Goal: Task Accomplishment & Management: Complete application form

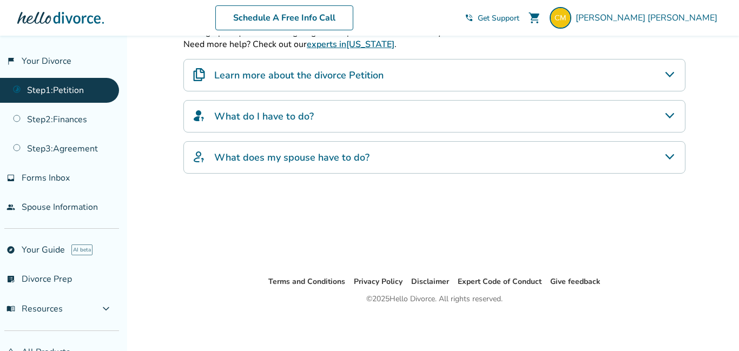
scroll to position [1, 0]
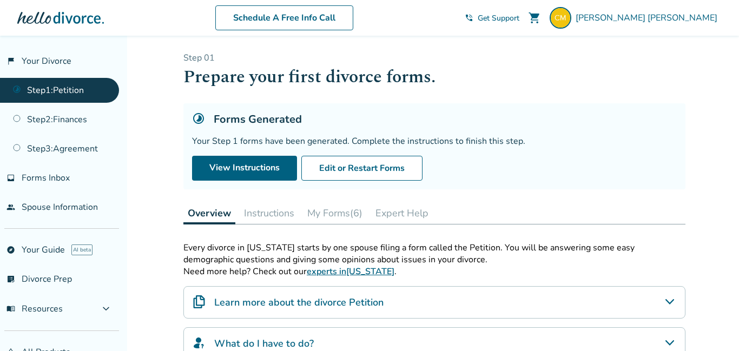
click at [83, 84] on link "Step 1 : Petition" at bounding box center [59, 90] width 119 height 25
click at [86, 88] on link "Step 1 : Petition" at bounding box center [59, 90] width 119 height 25
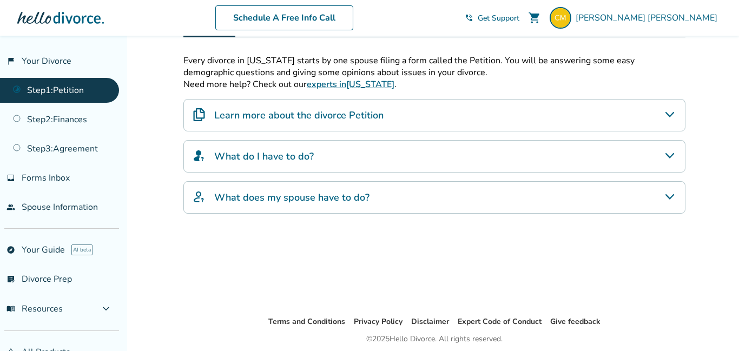
scroll to position [190, 0]
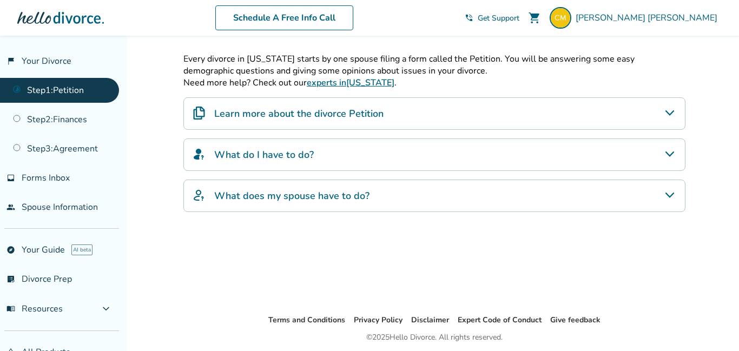
click at [675, 196] on icon "What does my spouse have to do?" at bounding box center [670, 195] width 13 height 13
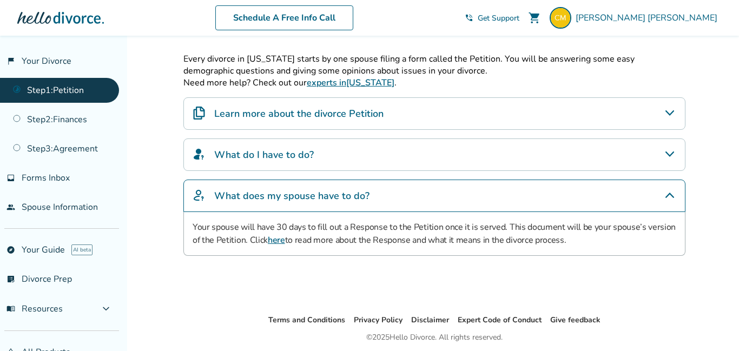
click at [664, 152] on icon "What do I have to do?" at bounding box center [670, 154] width 13 height 13
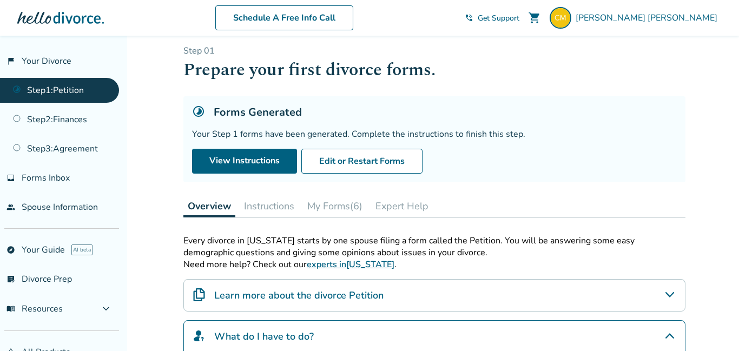
scroll to position [0, 0]
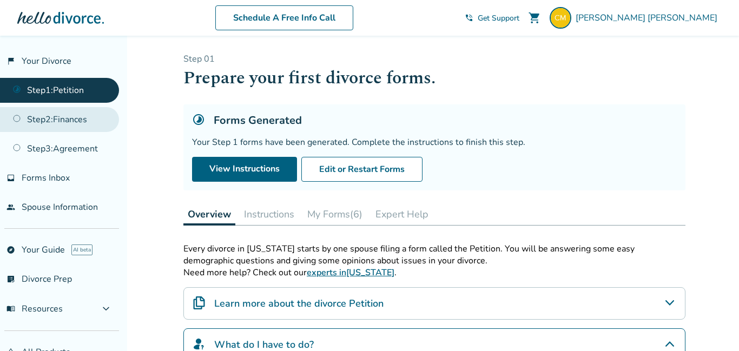
click at [75, 120] on link "Step 2 : Finances" at bounding box center [59, 119] width 119 height 25
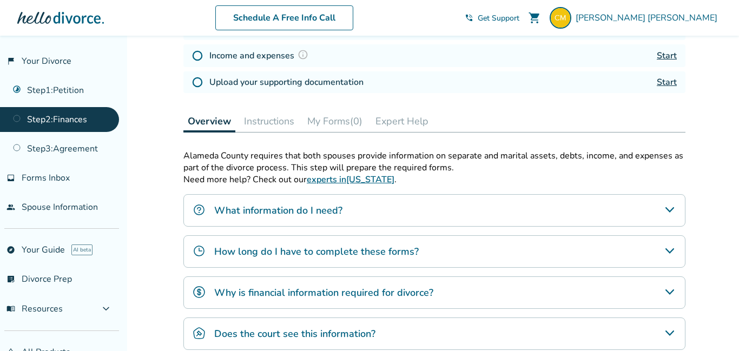
scroll to position [246, 0]
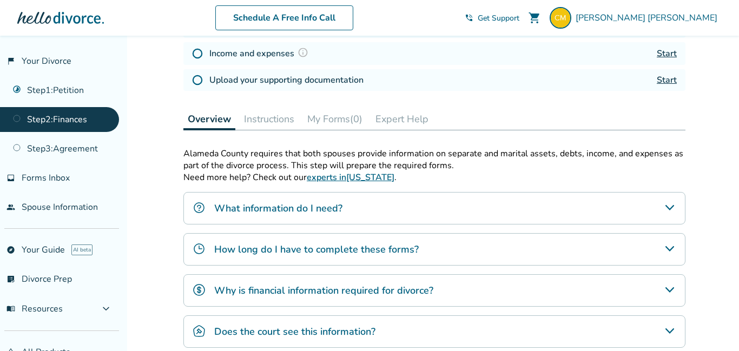
click at [665, 248] on icon "How long do I have to complete these forms?" at bounding box center [670, 248] width 13 height 13
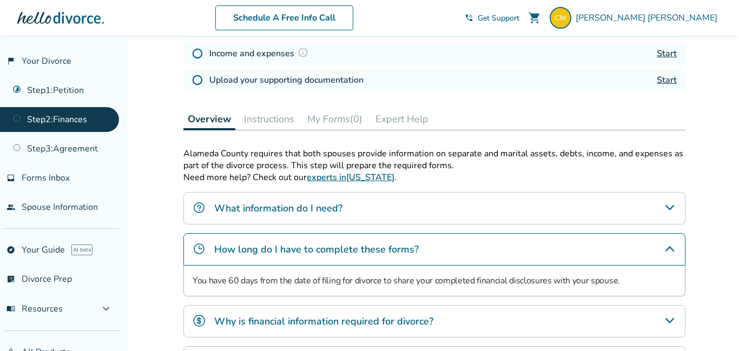
click at [671, 208] on icon "What information do I need?" at bounding box center [670, 207] width 13 height 13
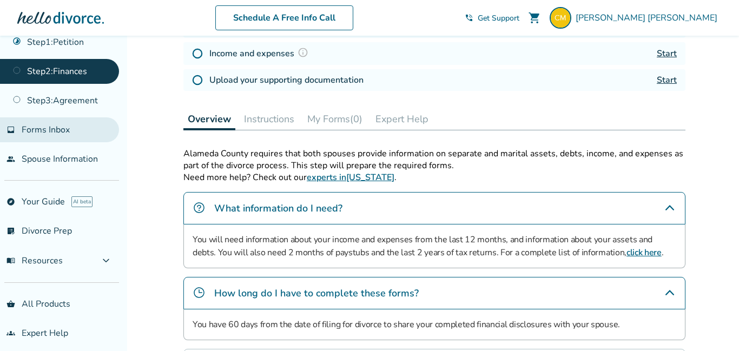
scroll to position [50, 0]
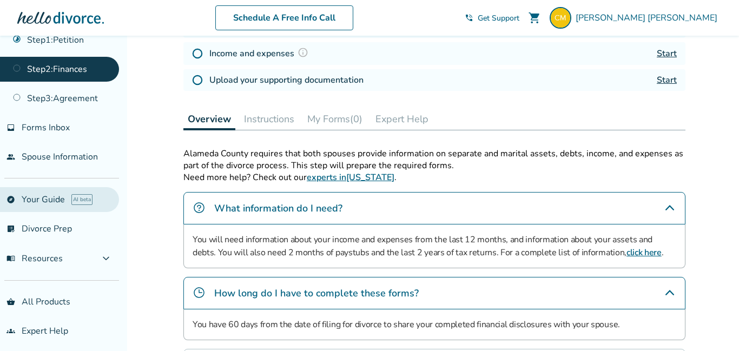
click at [41, 201] on link "explore Your Guide AI beta" at bounding box center [59, 199] width 119 height 25
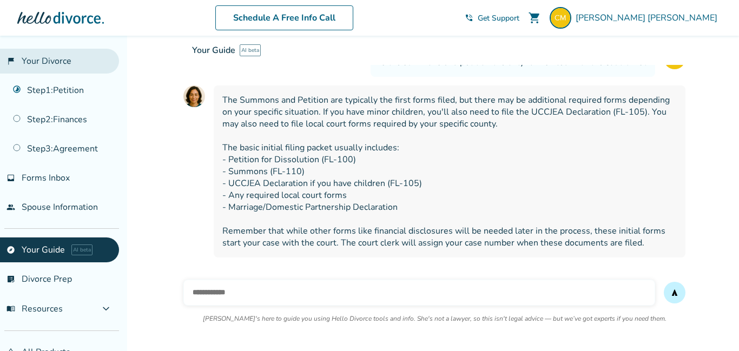
click at [64, 61] on link "flag_2 Your Divorce" at bounding box center [59, 61] width 119 height 25
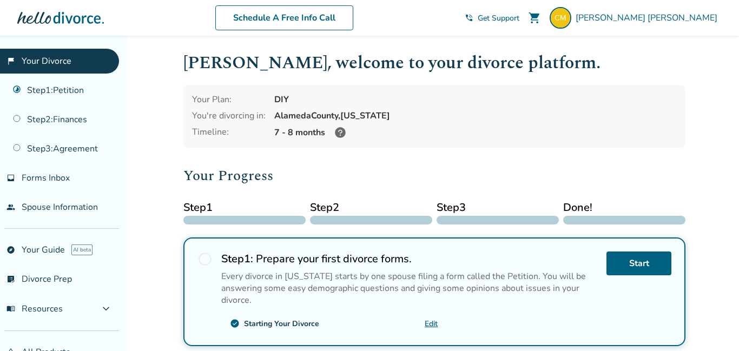
scroll to position [4, 0]
click at [622, 263] on link "Start" at bounding box center [639, 263] width 65 height 24
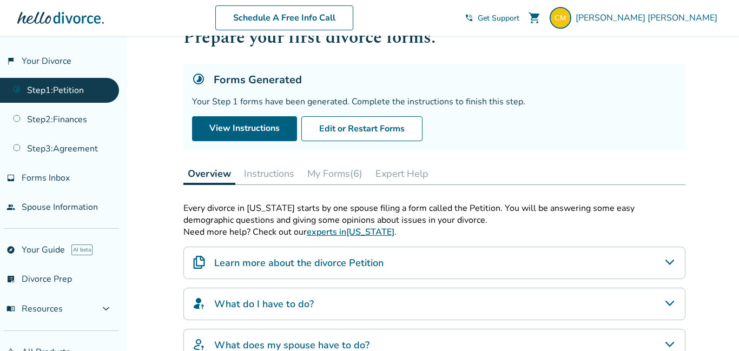
scroll to position [42, 0]
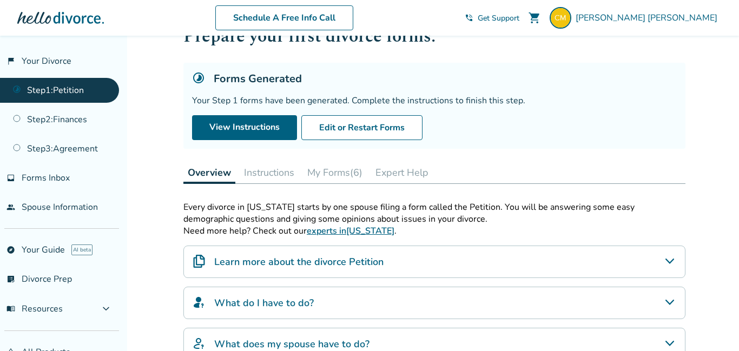
click at [261, 177] on button "Instructions" at bounding box center [269, 173] width 59 height 22
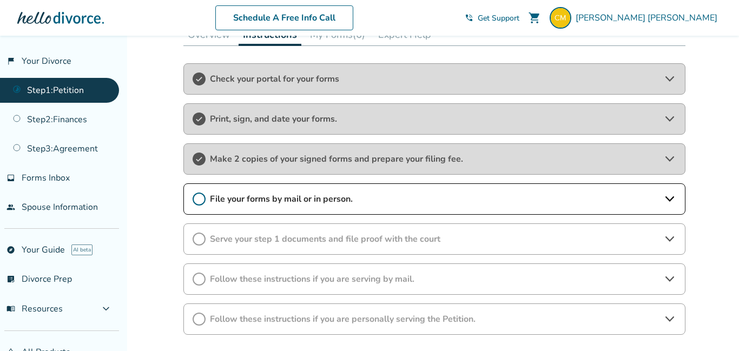
scroll to position [201, 0]
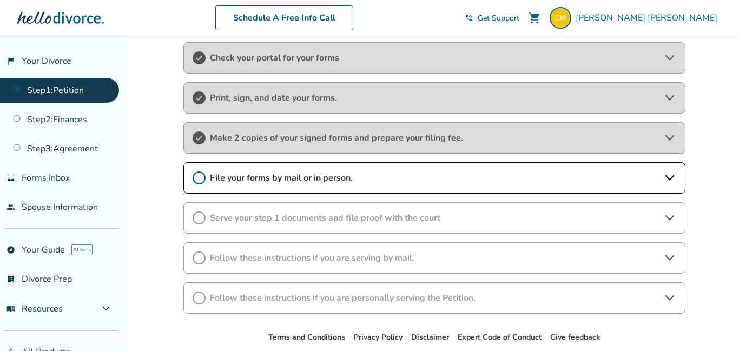
click at [668, 174] on icon at bounding box center [670, 178] width 13 height 13
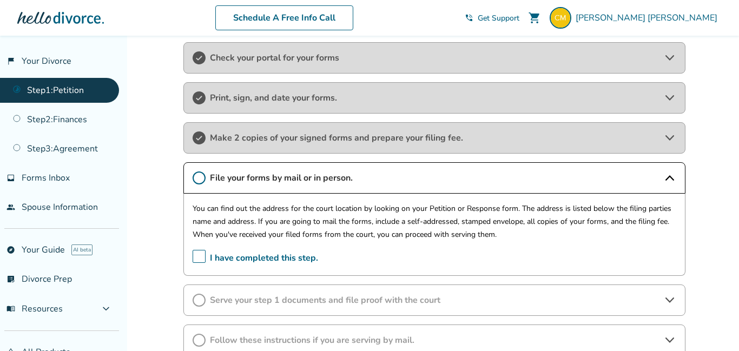
click at [203, 180] on icon at bounding box center [199, 178] width 13 height 13
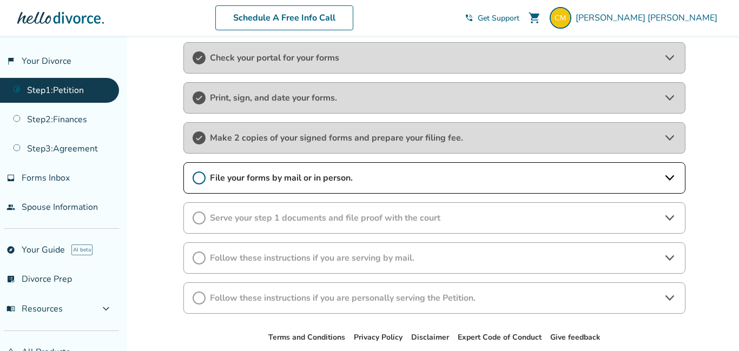
click at [201, 179] on icon at bounding box center [199, 178] width 13 height 13
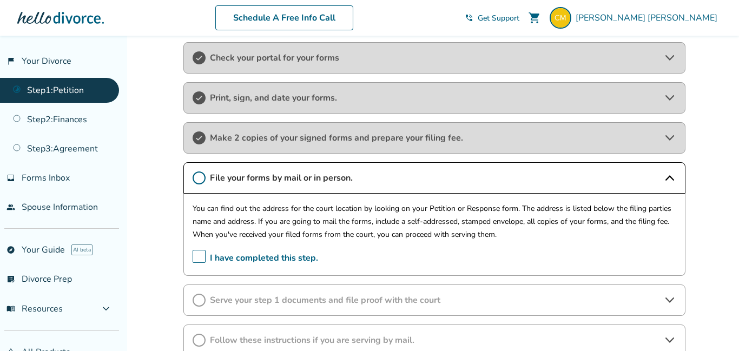
click at [196, 255] on span "I have completed this step." at bounding box center [256, 258] width 126 height 17
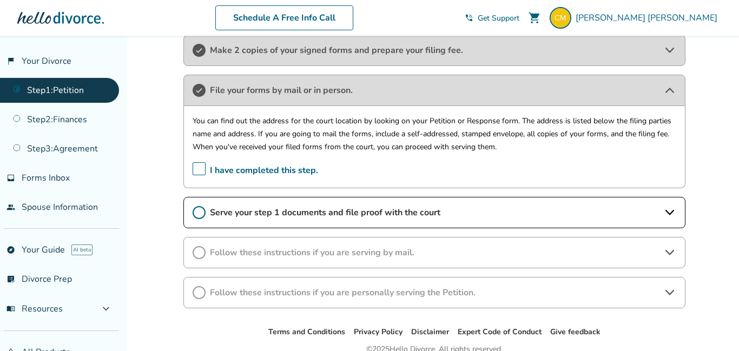
scroll to position [292, 0]
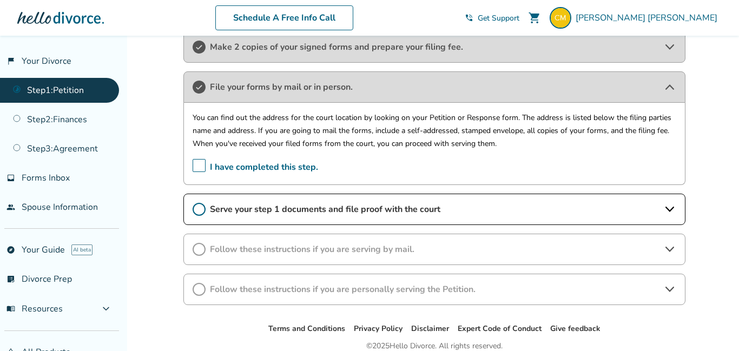
click at [671, 211] on icon at bounding box center [670, 209] width 9 height 5
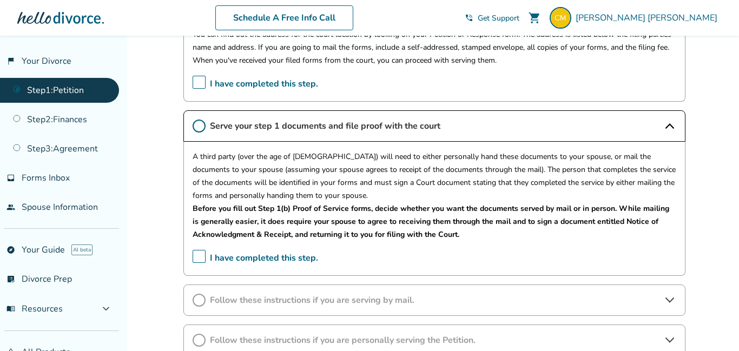
scroll to position [390, 0]
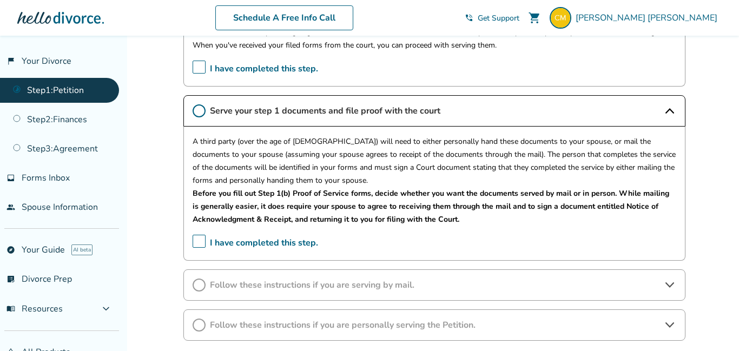
click at [665, 282] on icon at bounding box center [670, 285] width 13 height 13
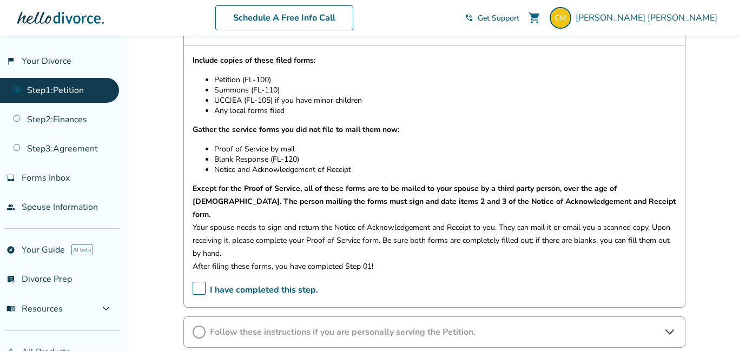
scroll to position [650, 0]
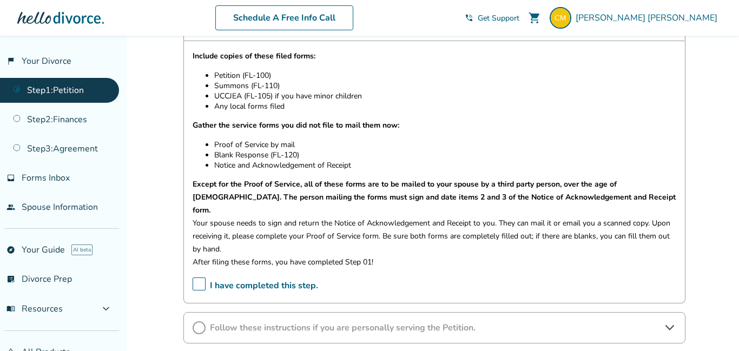
click at [669, 321] on icon at bounding box center [670, 327] width 13 height 13
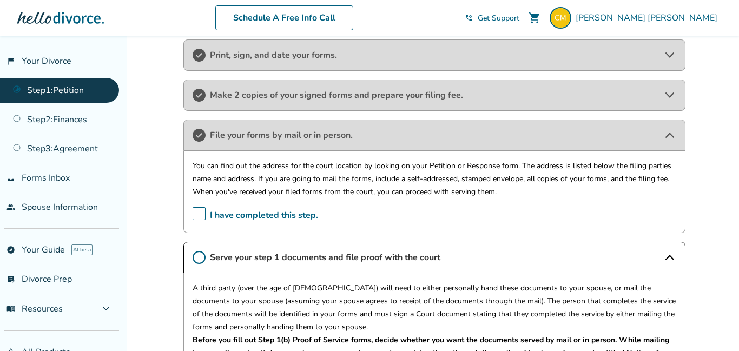
scroll to position [246, 0]
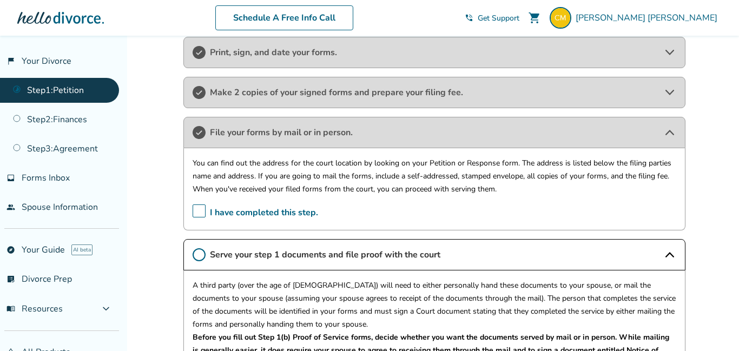
click at [196, 209] on span "I have completed this step." at bounding box center [256, 213] width 126 height 17
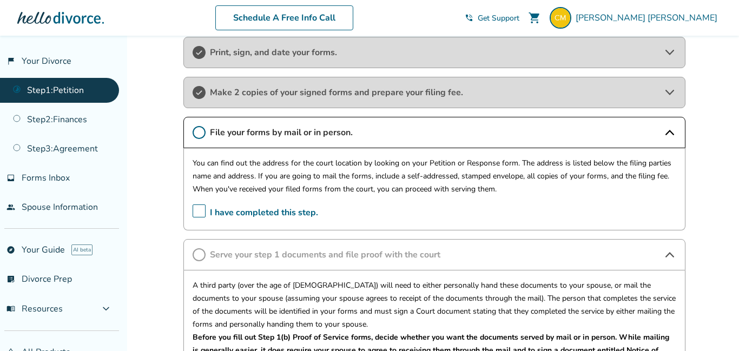
click at [199, 212] on span "I have completed this step." at bounding box center [256, 213] width 126 height 17
click at [200, 213] on span "I have completed this step." at bounding box center [256, 213] width 126 height 17
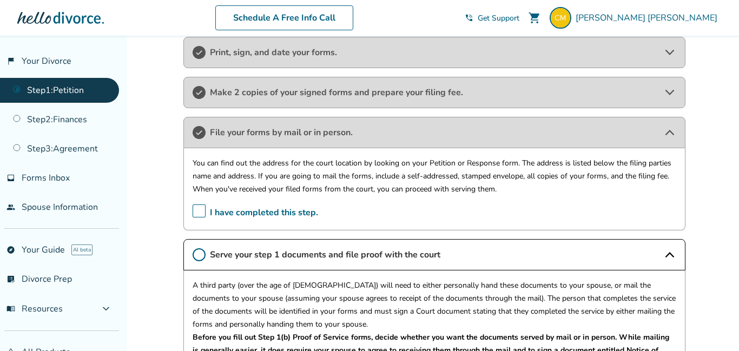
click at [200, 213] on span "I have completed this step." at bounding box center [256, 213] width 126 height 17
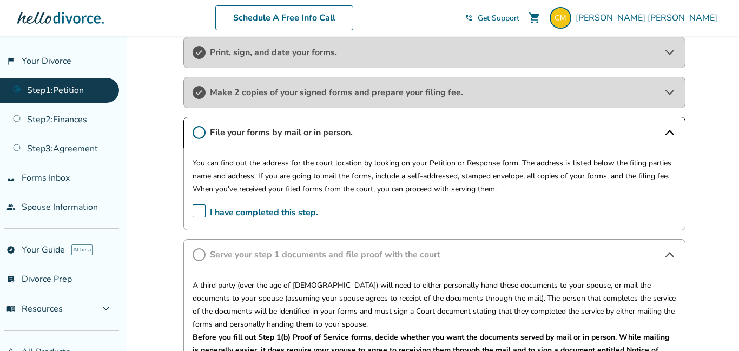
click at [200, 213] on span "I have completed this step." at bounding box center [256, 213] width 126 height 17
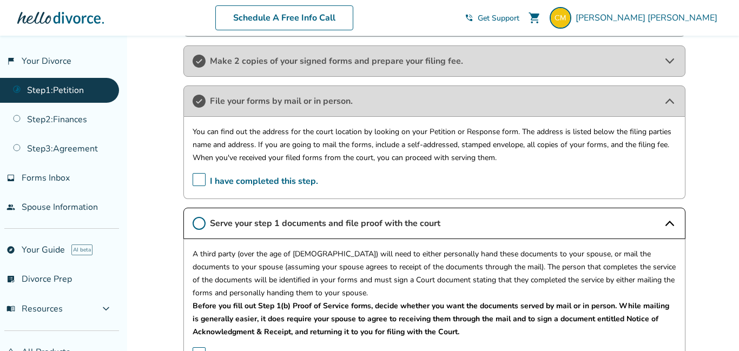
scroll to position [330, 0]
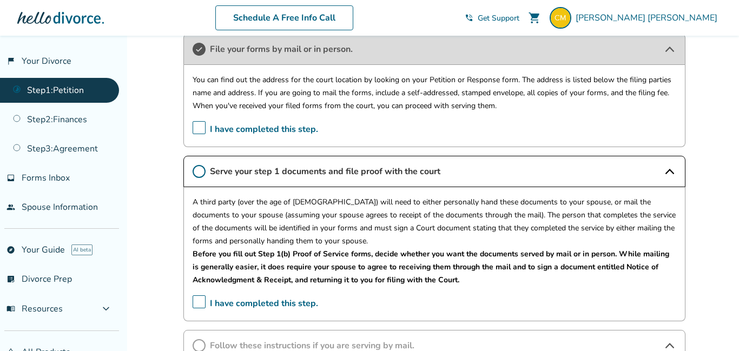
click at [672, 173] on icon at bounding box center [670, 171] width 13 height 13
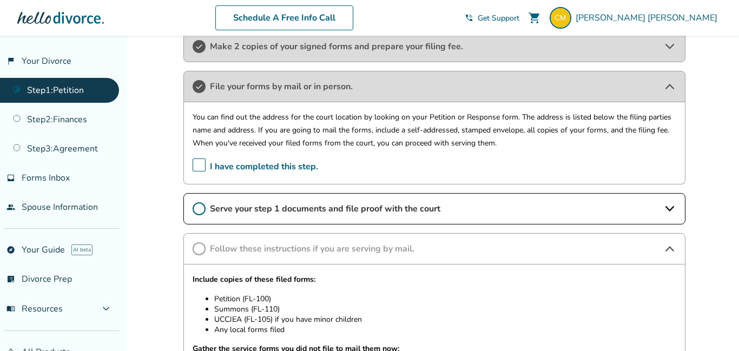
scroll to position [293, 0]
click at [670, 207] on icon at bounding box center [670, 208] width 13 height 13
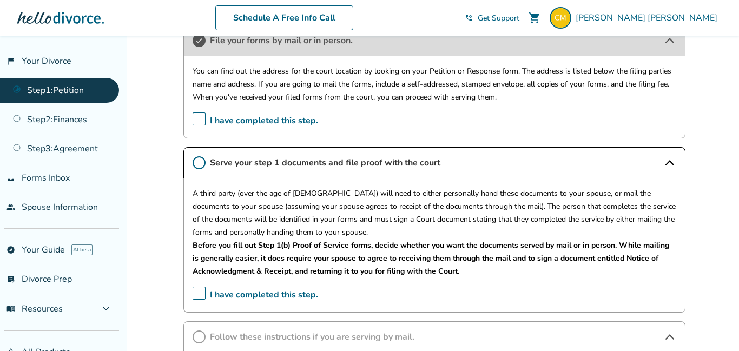
scroll to position [342, 0]
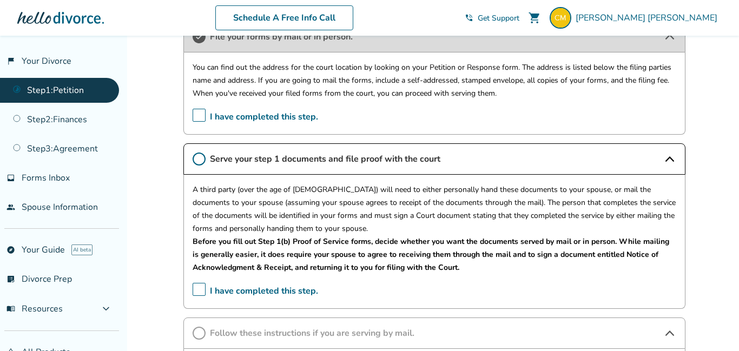
click at [667, 159] on icon at bounding box center [670, 158] width 9 height 5
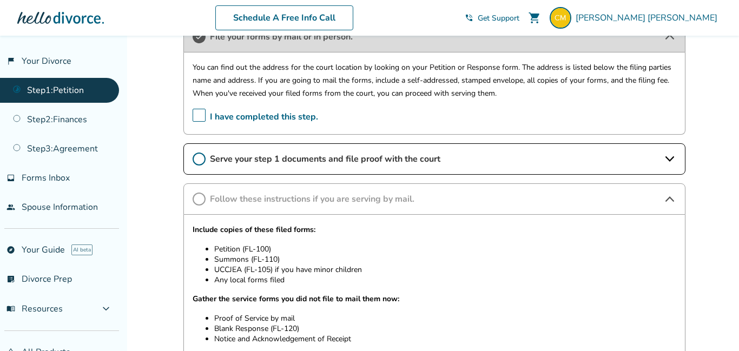
click at [673, 162] on icon at bounding box center [670, 159] width 13 height 13
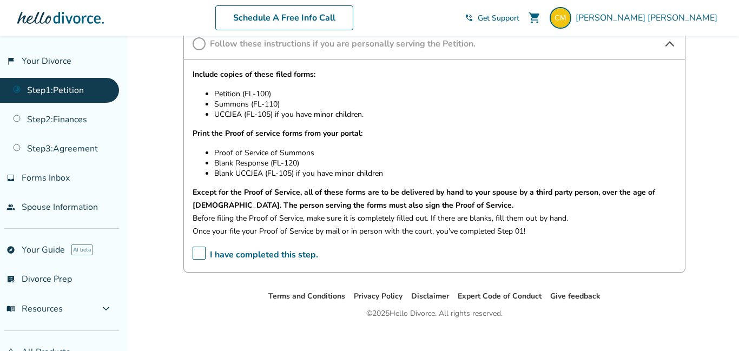
scroll to position [936, 0]
